Goal: Task Accomplishment & Management: Complete application form

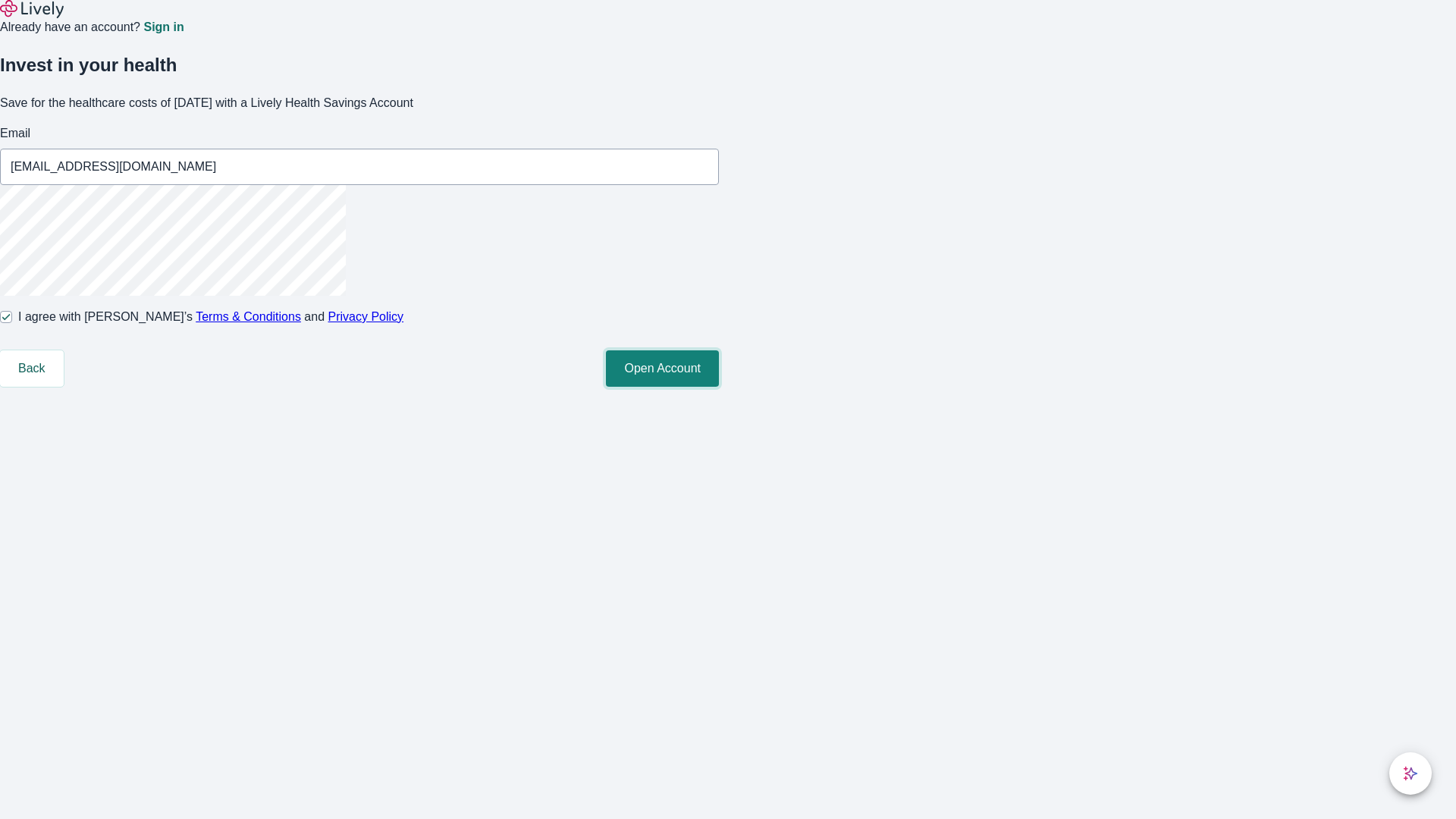
click at [719, 387] on button "Open Account" at bounding box center [662, 368] width 113 height 36
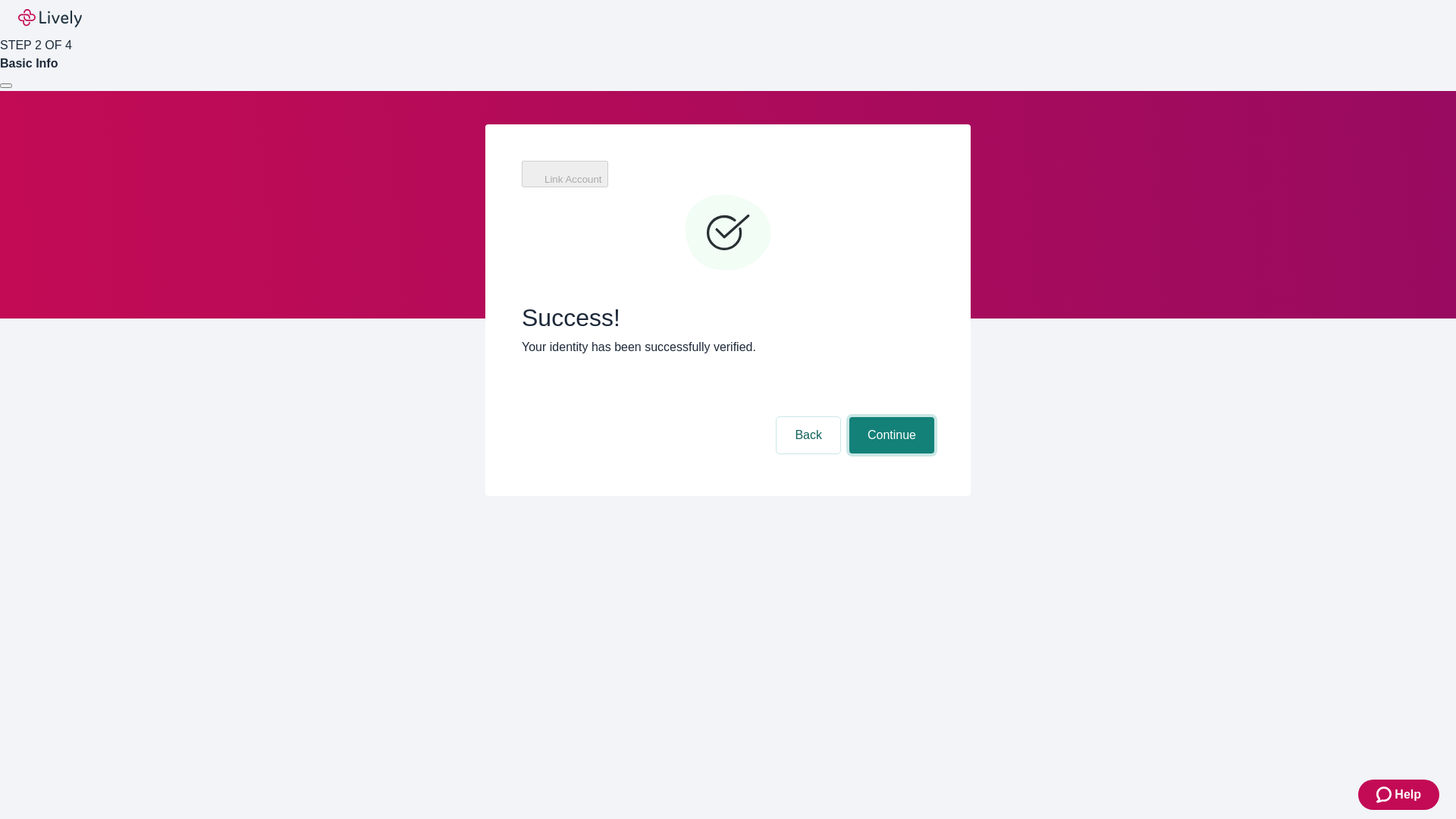
click at [889, 417] on button "Continue" at bounding box center [891, 435] width 85 height 36
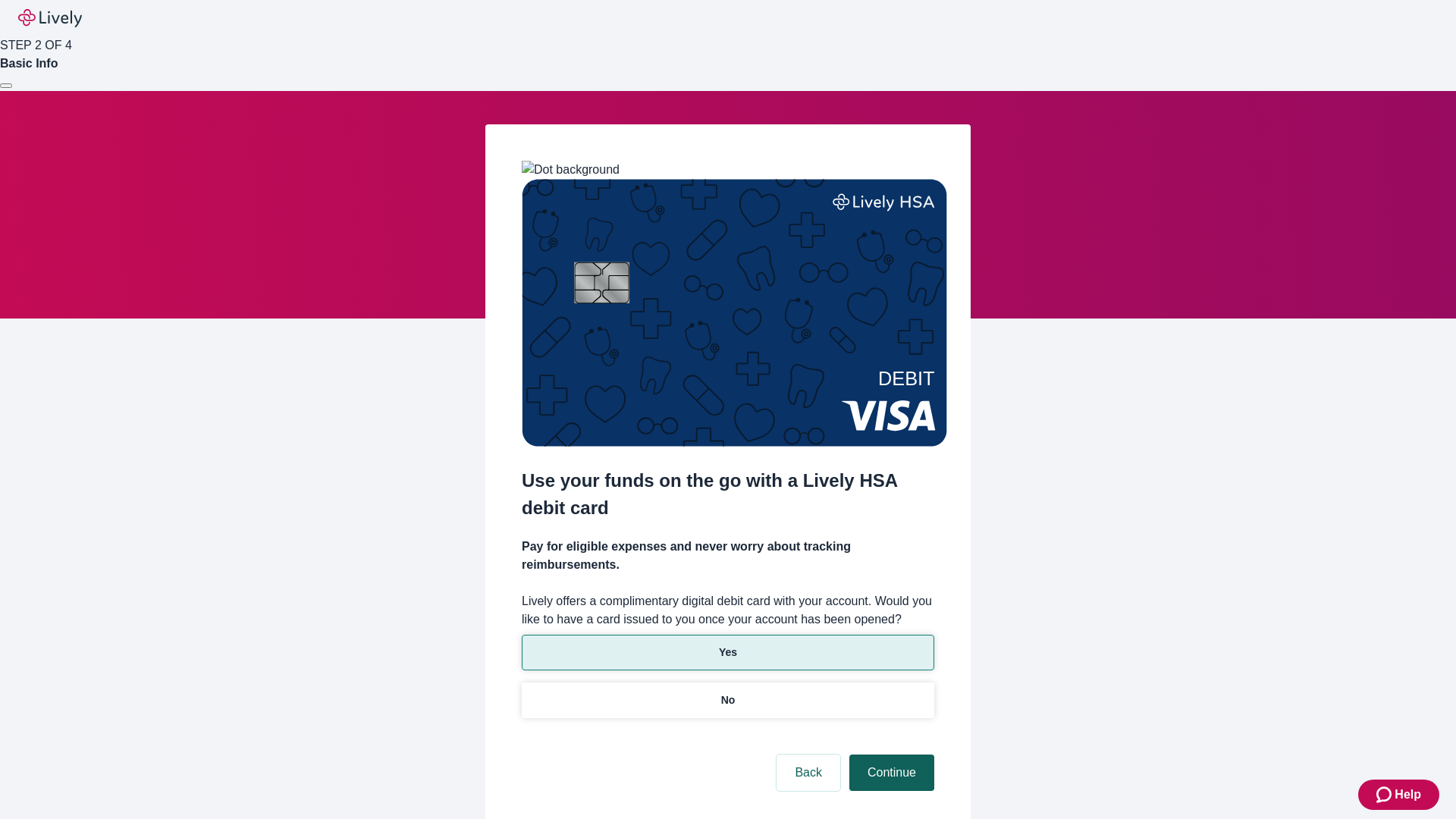
click at [727, 645] on p "Yes" at bounding box center [728, 652] width 18 height 16
click at [889, 754] on button "Continue" at bounding box center [891, 772] width 85 height 36
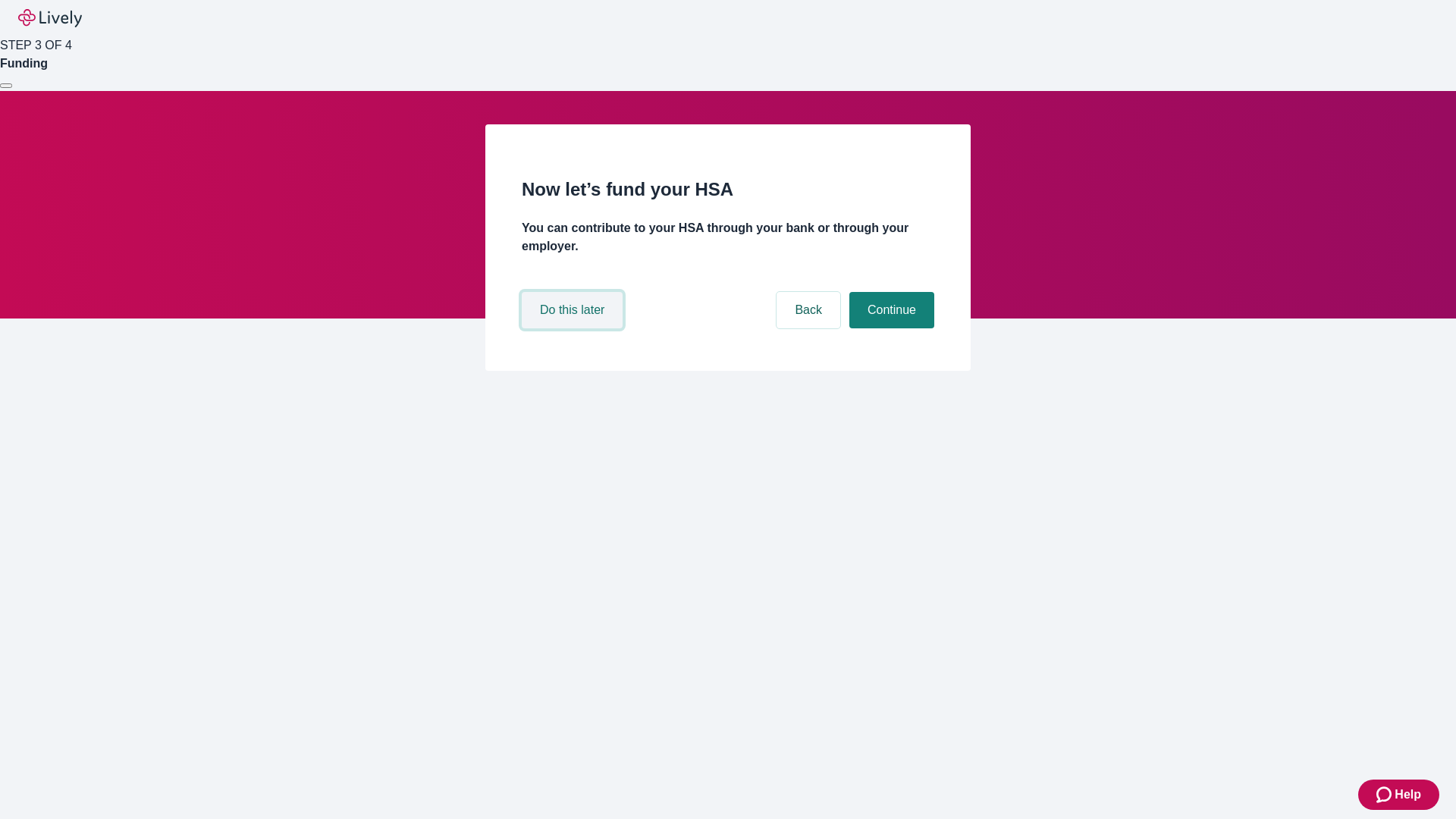
click at [574, 328] on button "Do this later" at bounding box center [572, 310] width 101 height 36
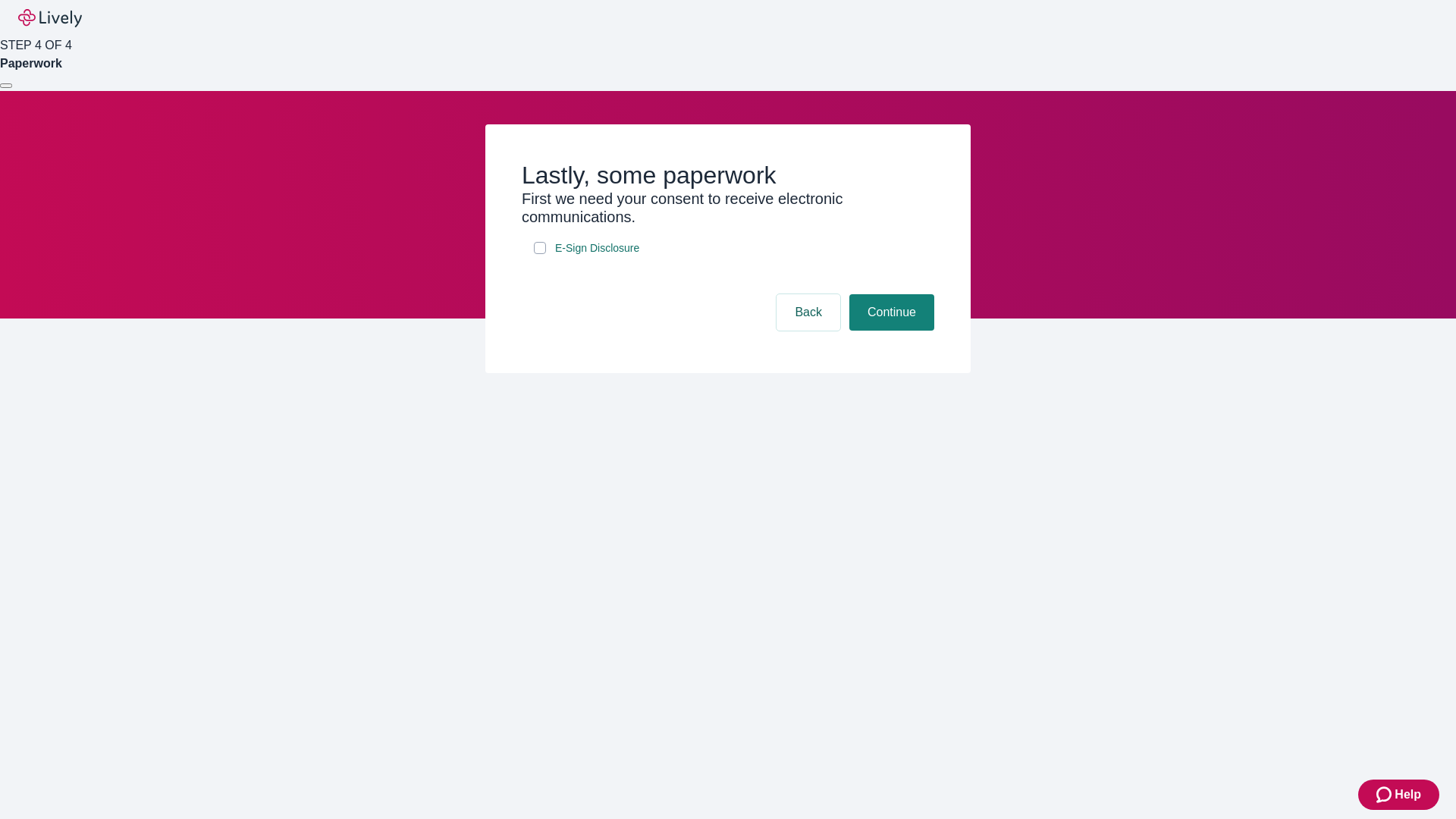
click at [540, 254] on input "E-Sign Disclosure" at bounding box center [539, 247] width 12 height 12
checkbox input "true"
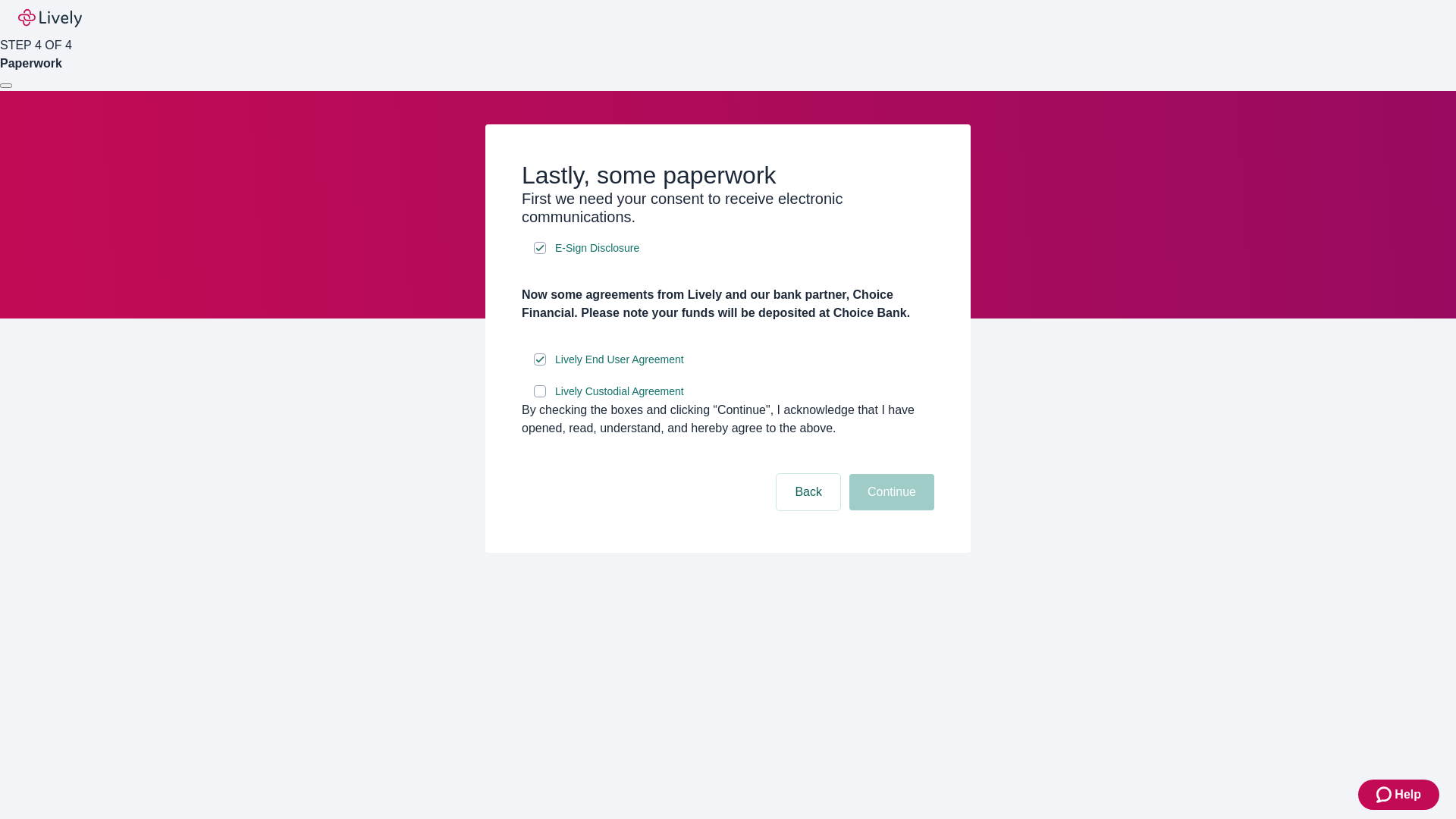
click at [540, 398] on input "Lively Custodial Agreement" at bounding box center [539, 390] width 12 height 12
checkbox input "true"
click at [889, 510] on button "Continue" at bounding box center [891, 492] width 85 height 36
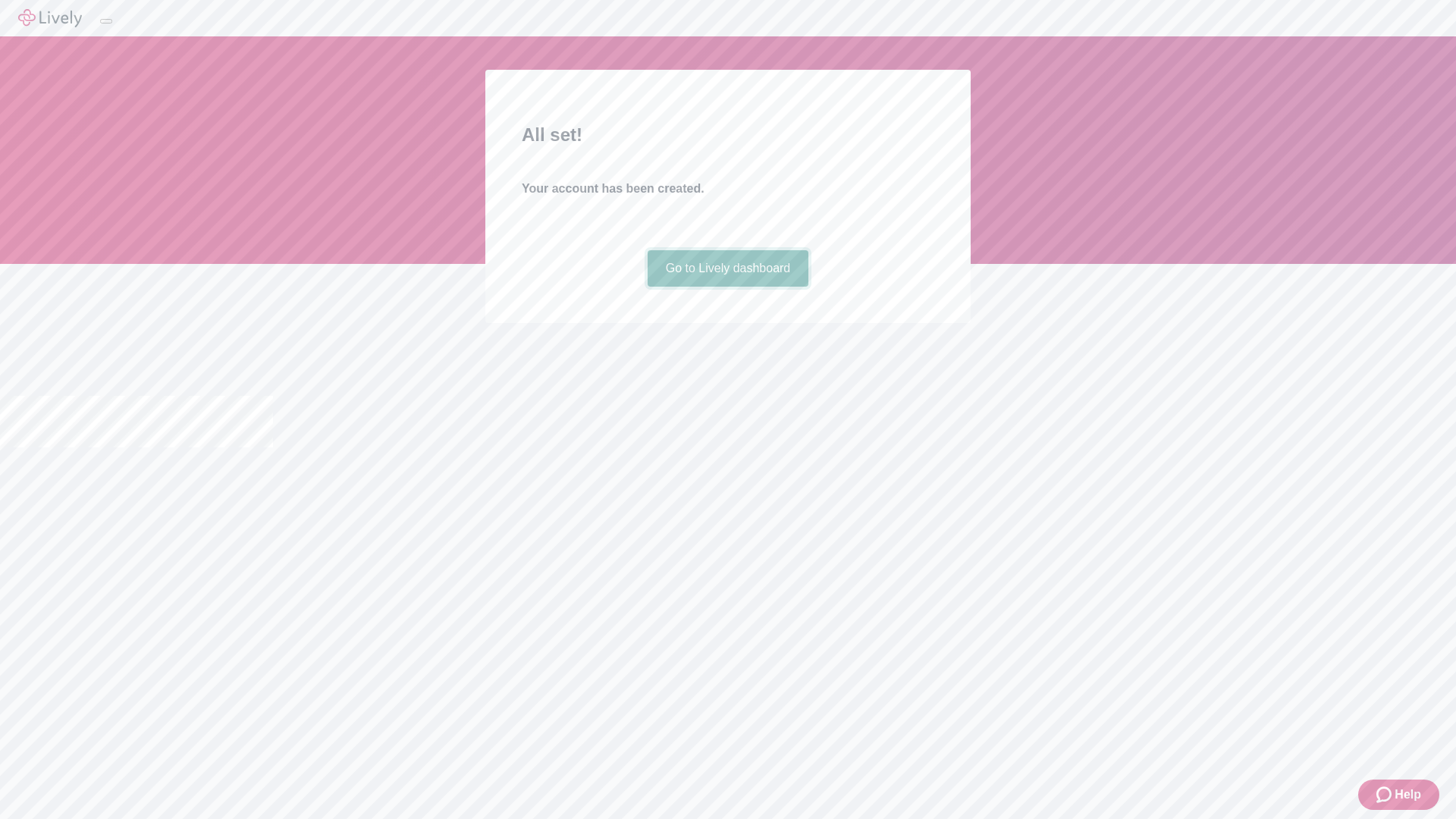
click at [727, 286] on link "Go to Lively dashboard" at bounding box center [728, 268] width 161 height 36
